Goal: Transaction & Acquisition: Book appointment/travel/reservation

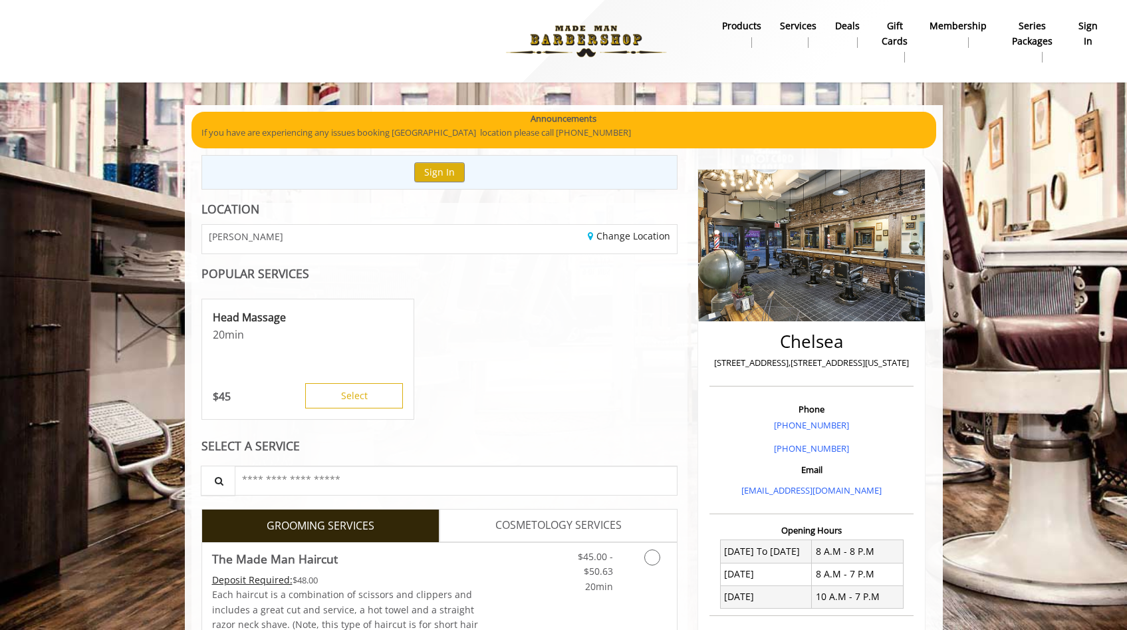
click at [474, 424] on div "Head Massage 20 min $ 45 Select" at bounding box center [439, 359] width 477 height 133
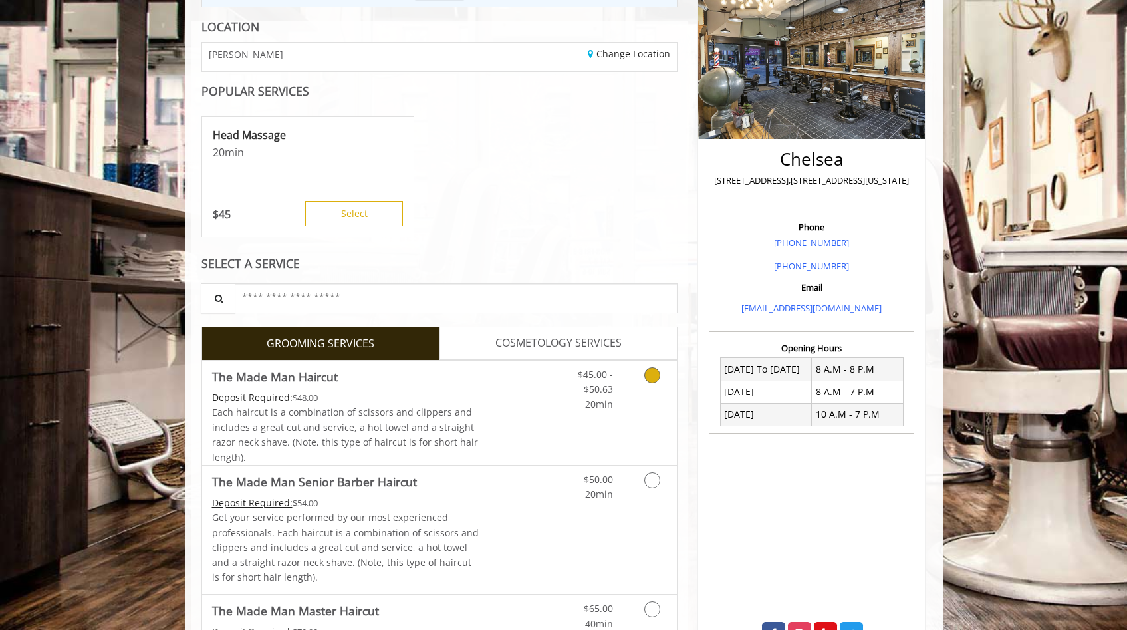
click at [473, 426] on div "Each haircut is a combination of scissors and clippers and includes a great cut…" at bounding box center [345, 435] width 267 height 60
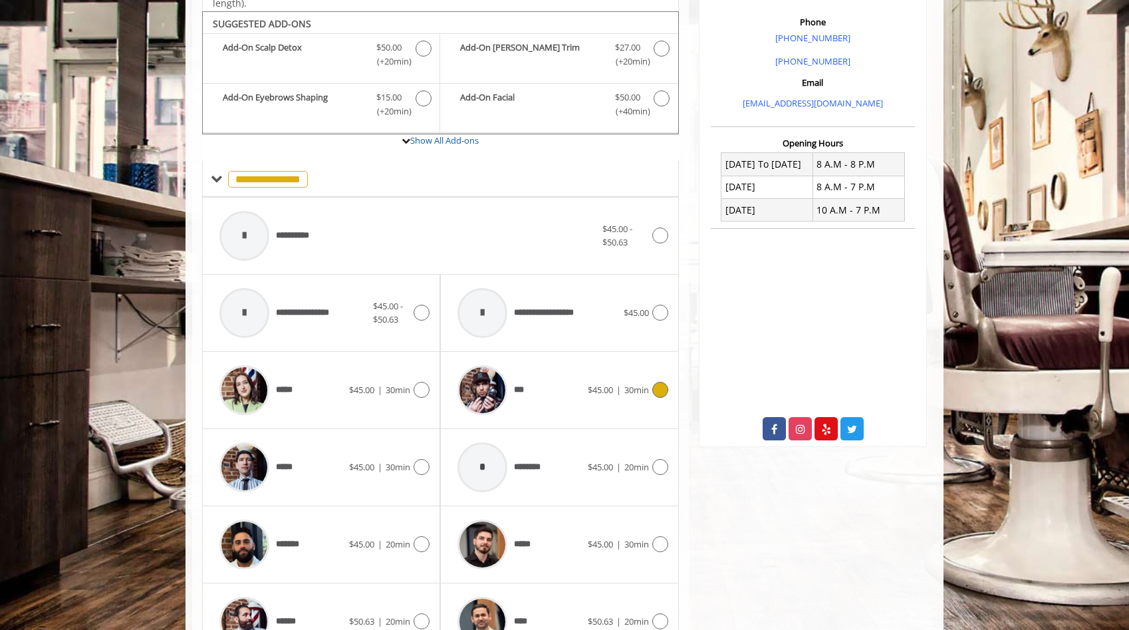
scroll to position [402, 0]
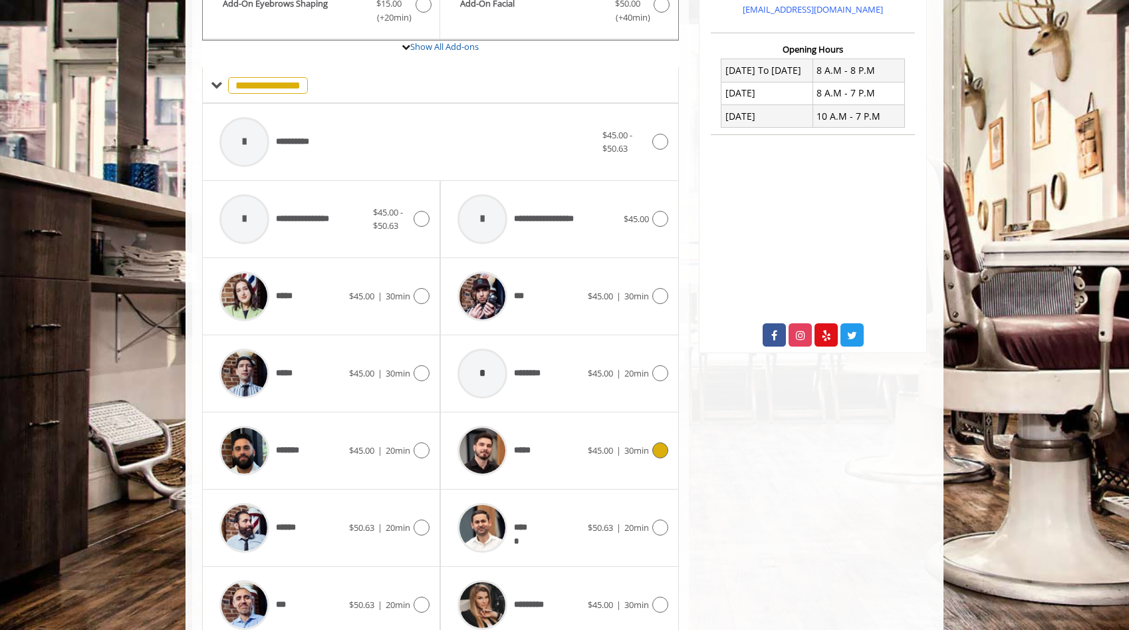
click at [546, 443] on div "*****" at bounding box center [519, 450] width 136 height 63
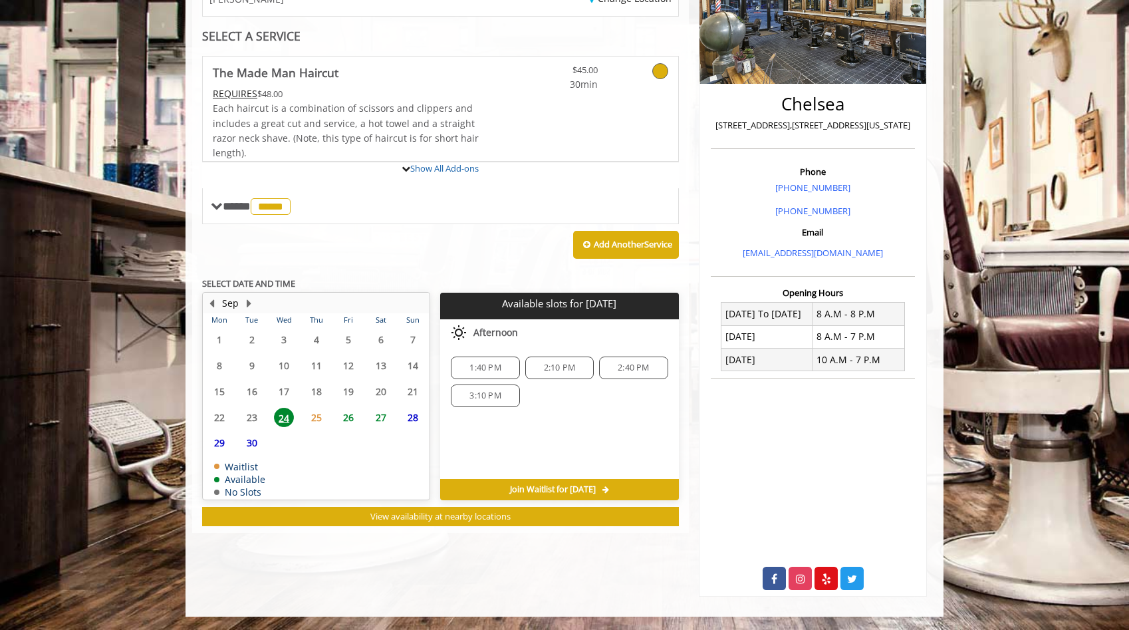
scroll to position [295, 0]
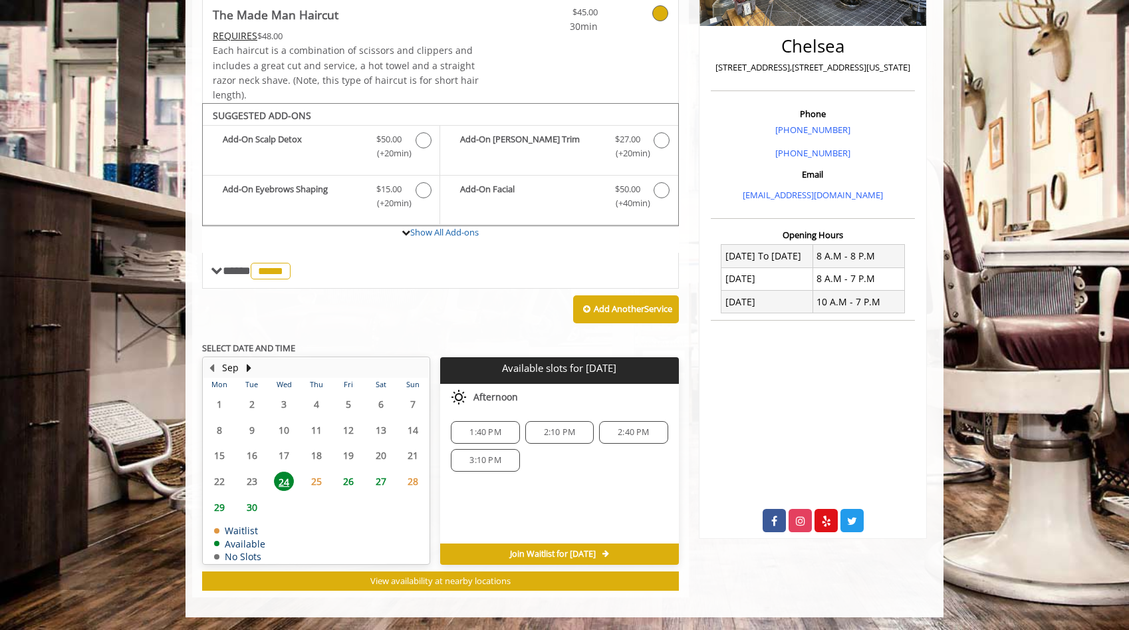
click at [489, 458] on span "3:10 PM" at bounding box center [484, 460] width 31 height 11
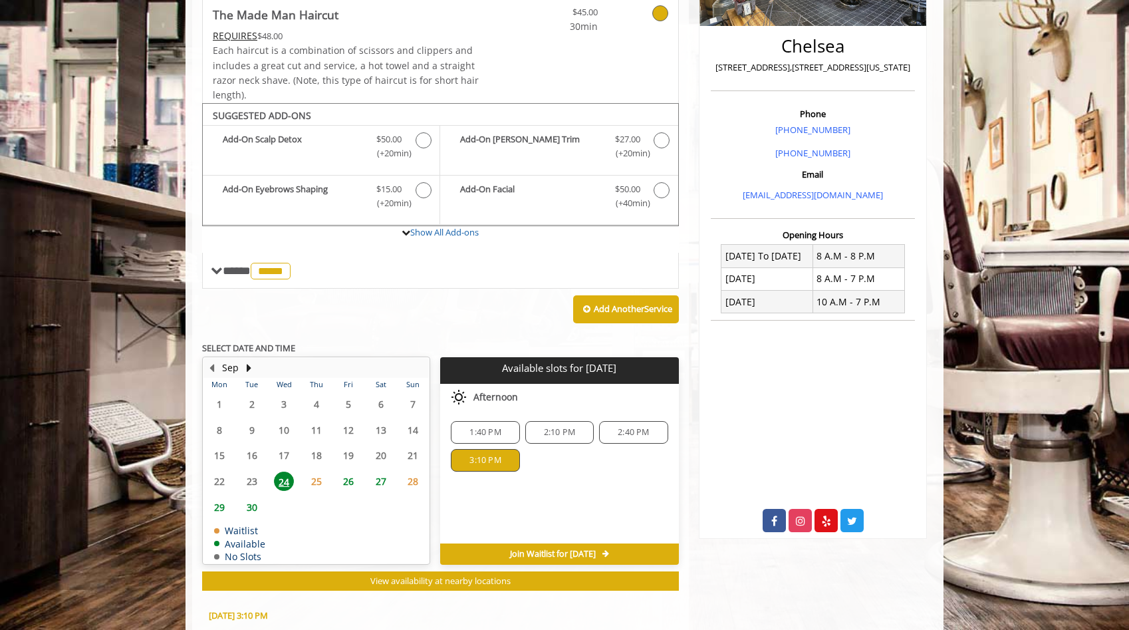
scroll to position [535, 0]
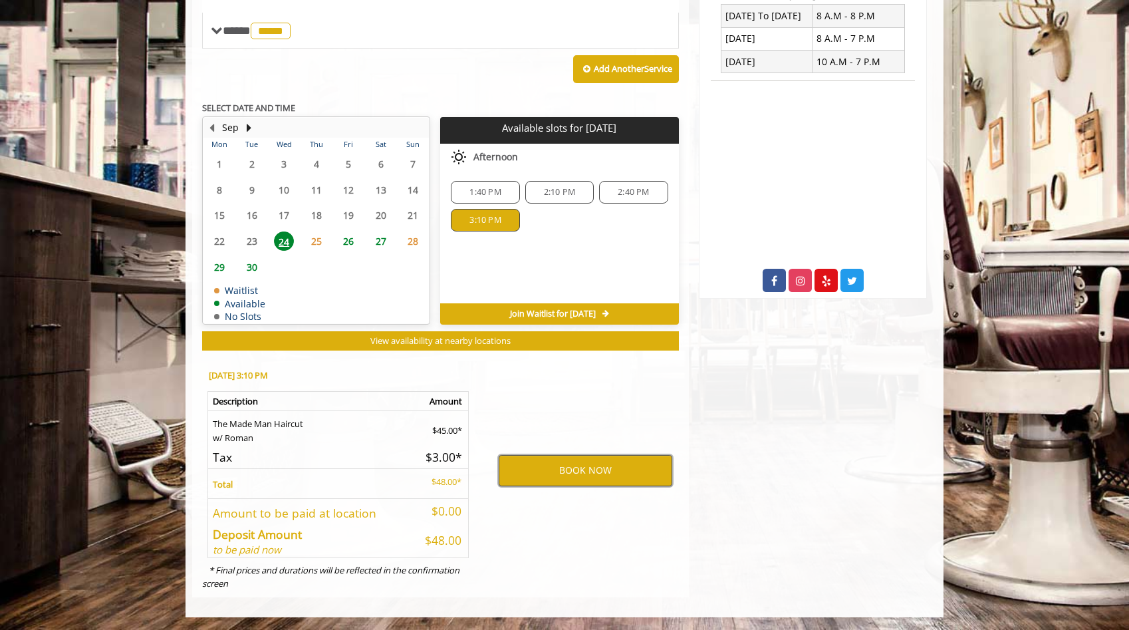
click at [534, 467] on button "BOOK NOW" at bounding box center [586, 470] width 174 height 31
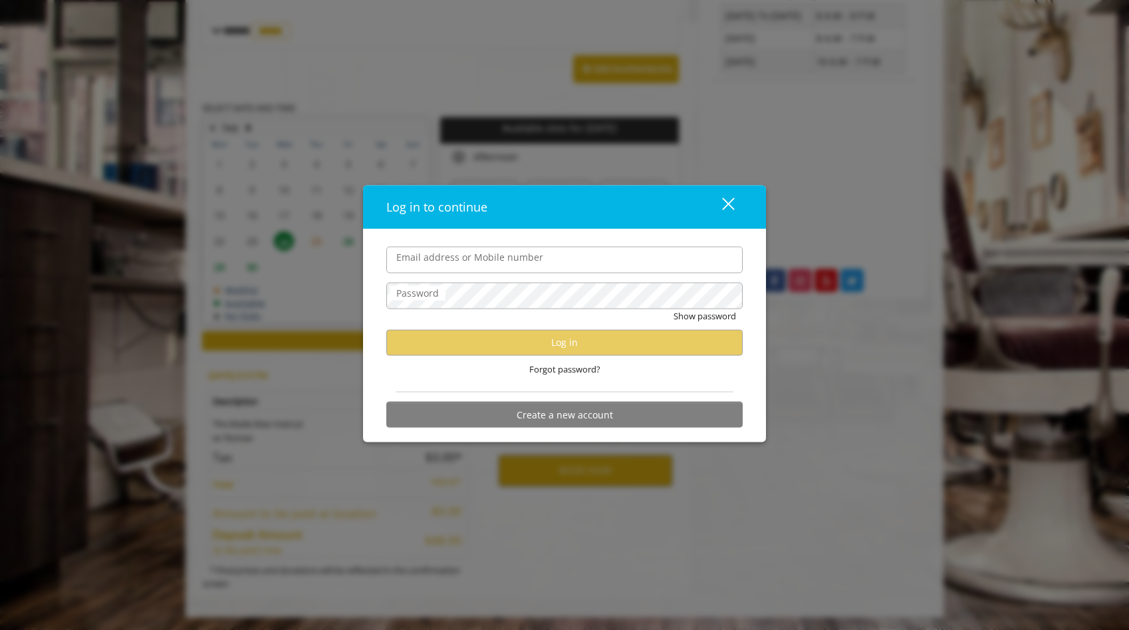
type input "**********"
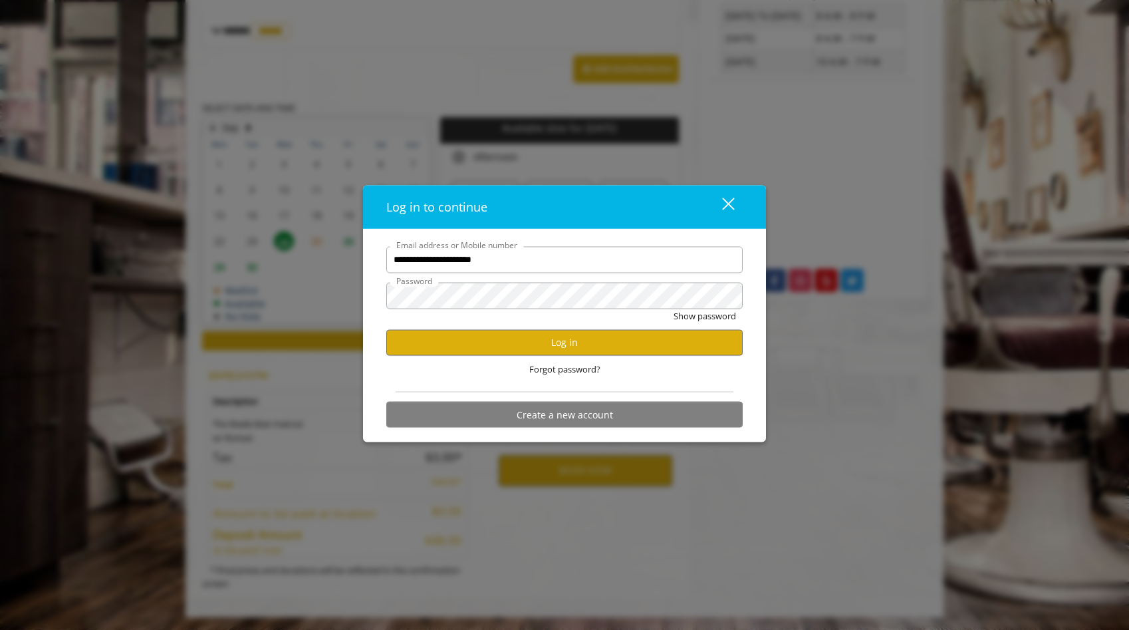
scroll to position [0, 0]
click at [545, 340] on button "Log in" at bounding box center [564, 342] width 356 height 26
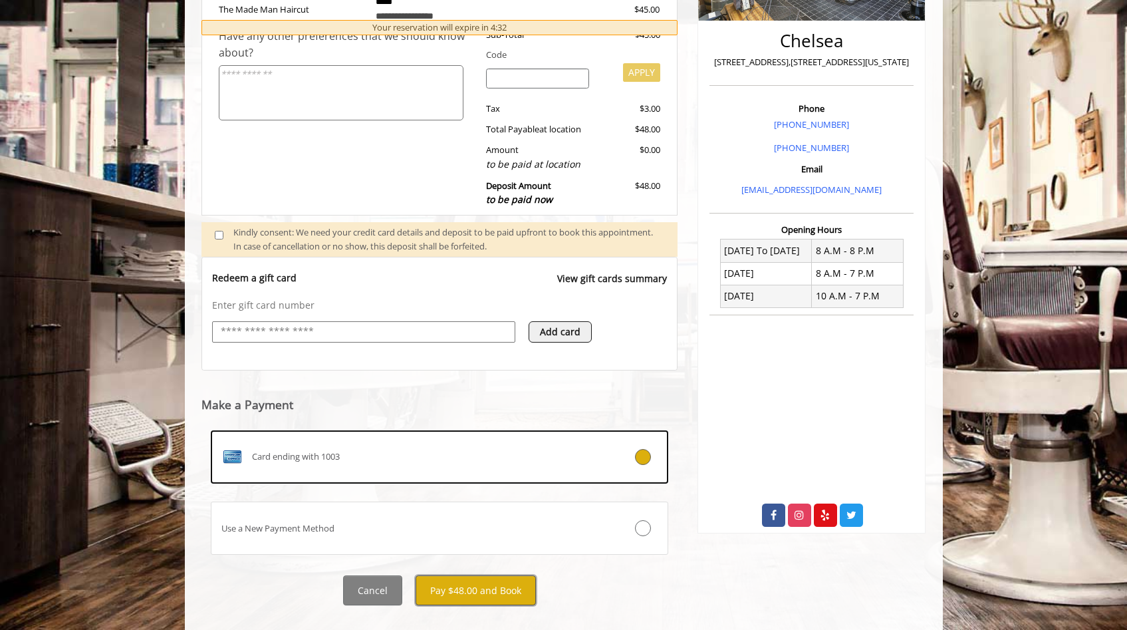
click at [489, 592] on button "Pay $48.00 and Book" at bounding box center [476, 590] width 120 height 30
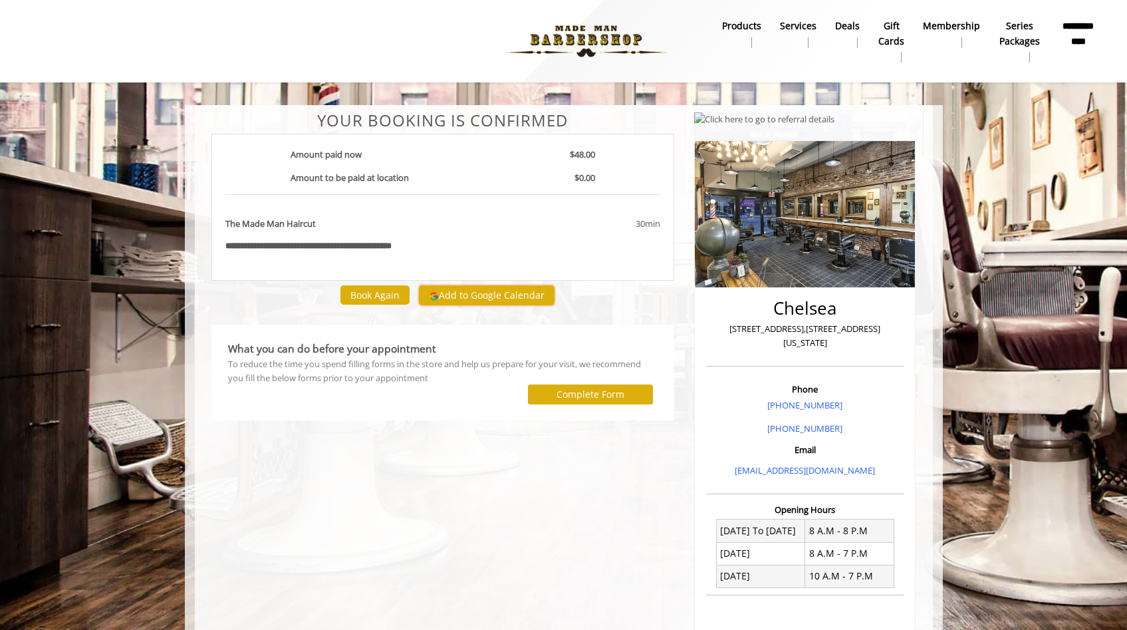
click at [481, 295] on button "Add to Google Calendar" at bounding box center [487, 295] width 136 height 20
